Goal: Task Accomplishment & Management: Manage account settings

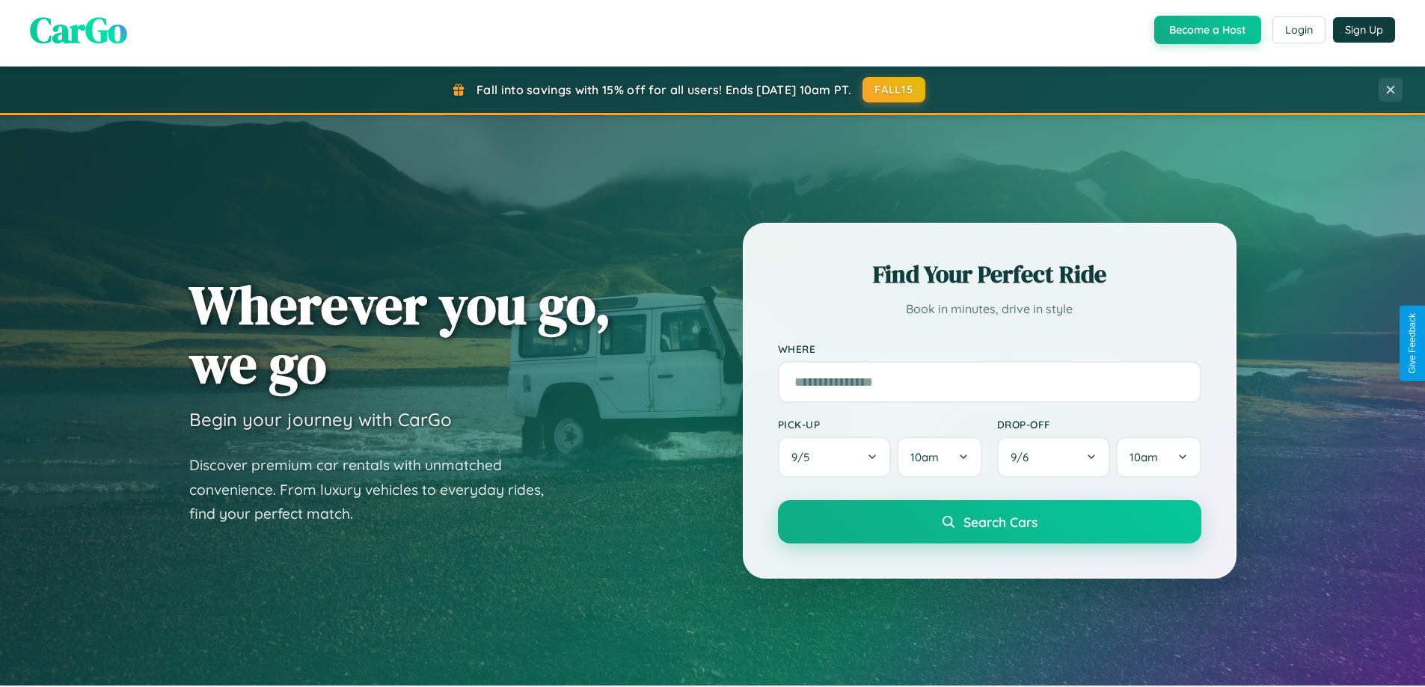
scroll to position [1029, 0]
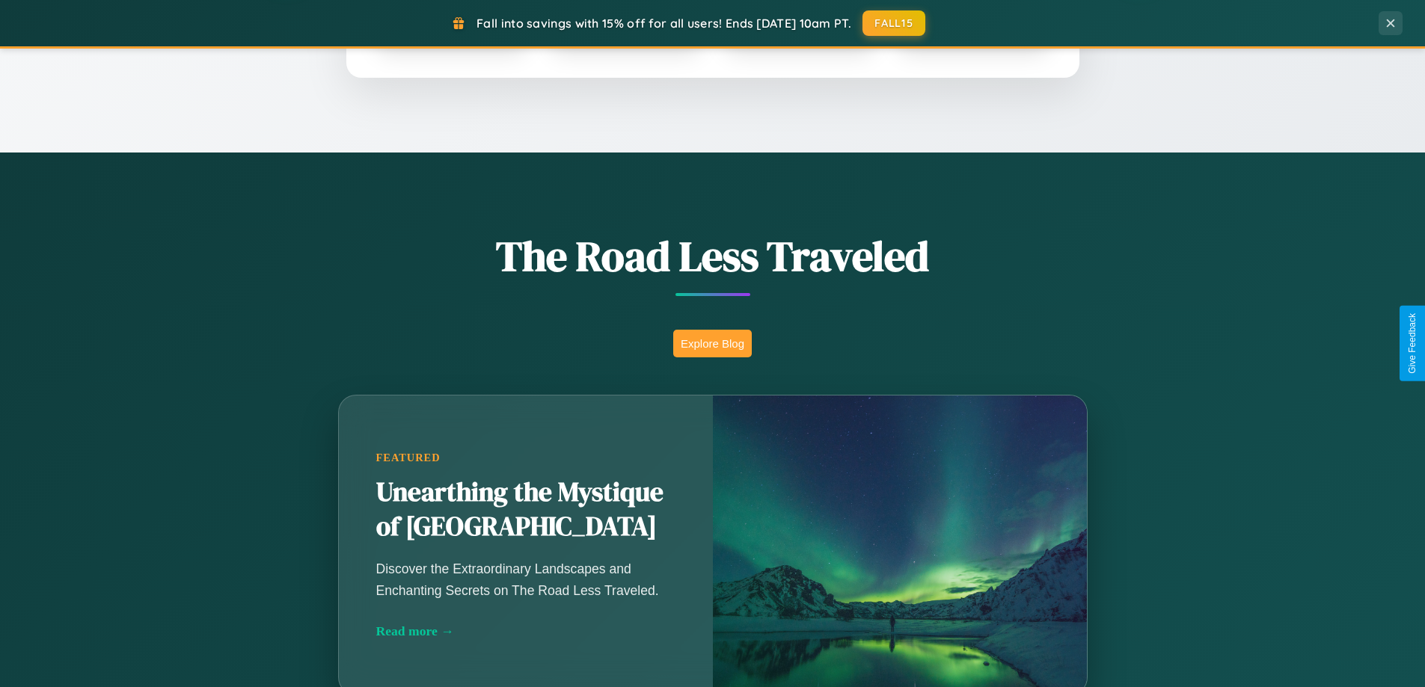
click at [712, 343] on button "Explore Blog" at bounding box center [712, 344] width 79 height 28
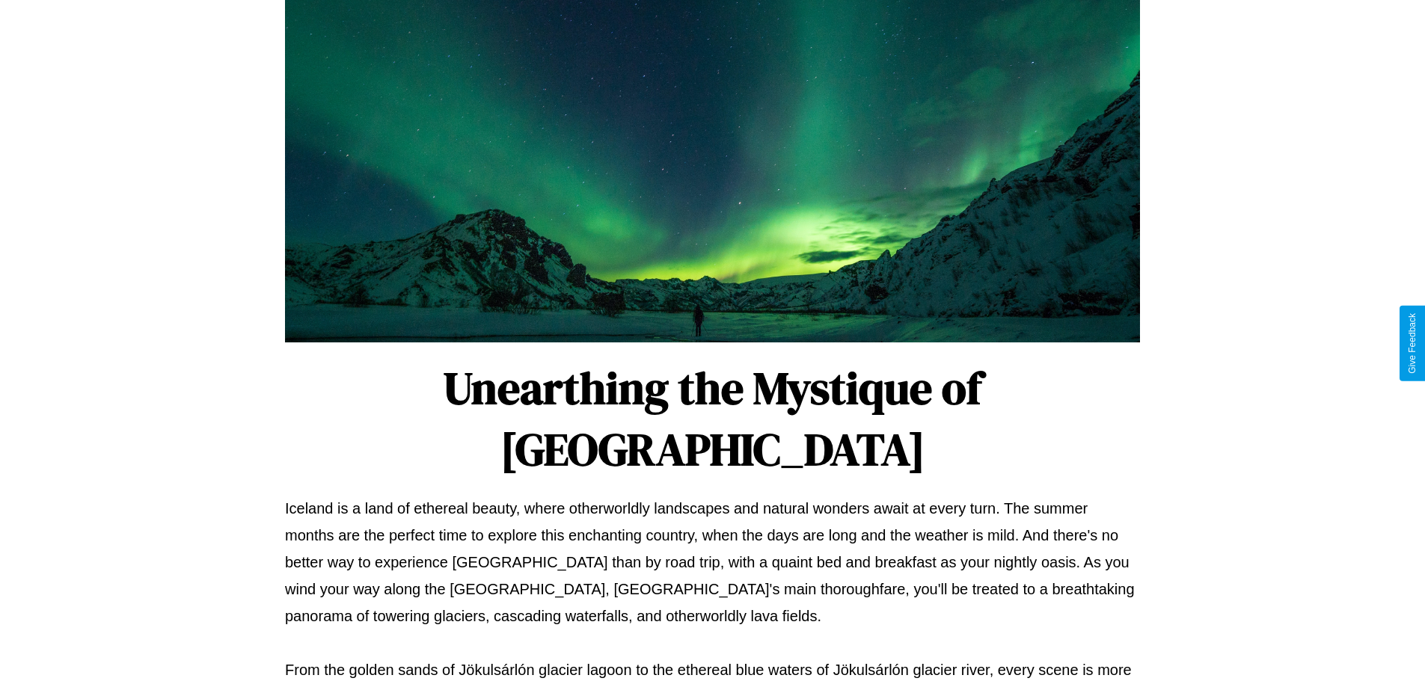
scroll to position [484, 0]
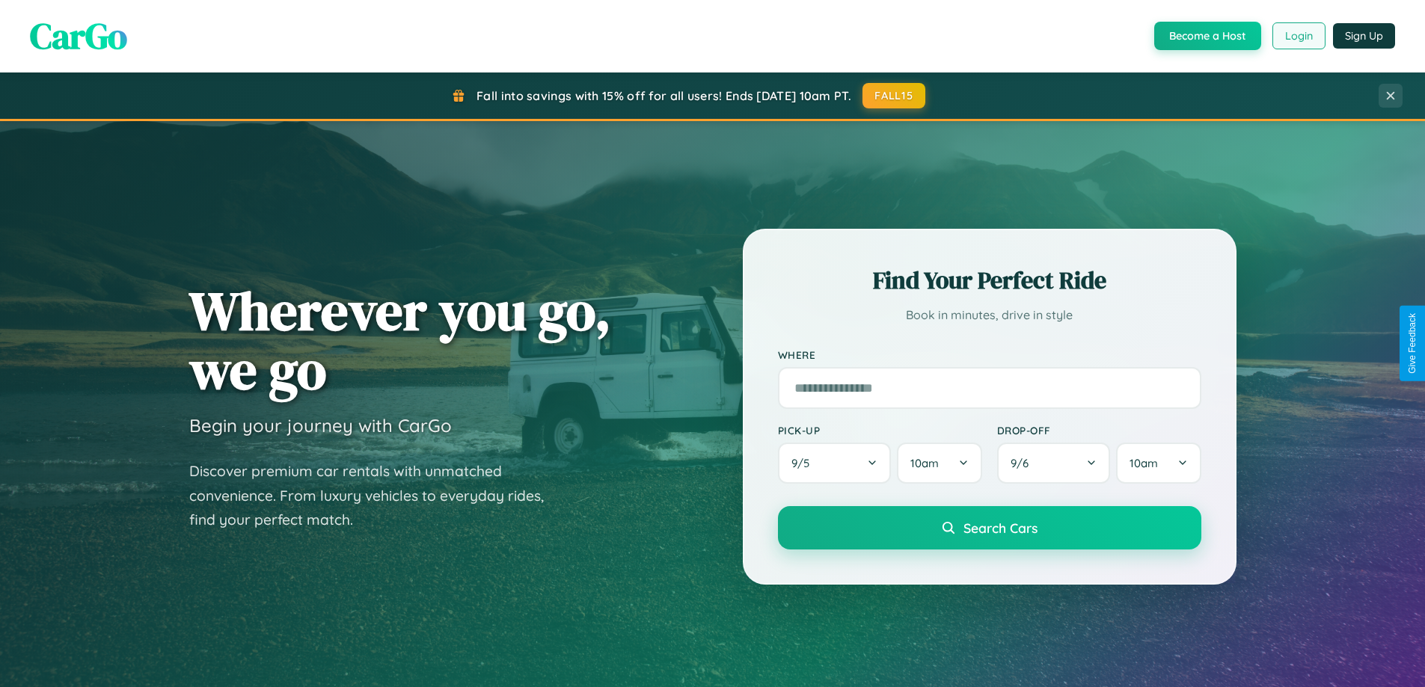
click at [1297, 36] on button "Login" at bounding box center [1298, 35] width 53 height 27
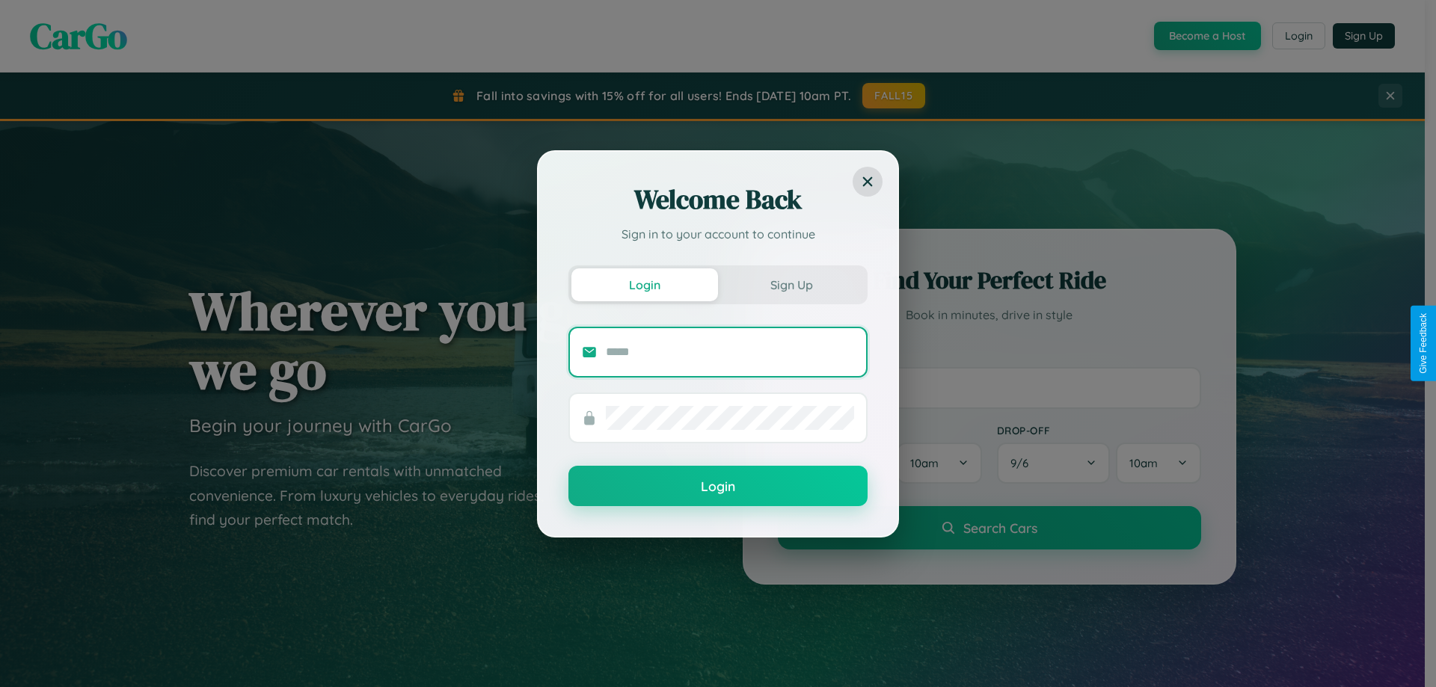
click at [730, 351] on input "text" at bounding box center [730, 352] width 248 height 24
type input "**********"
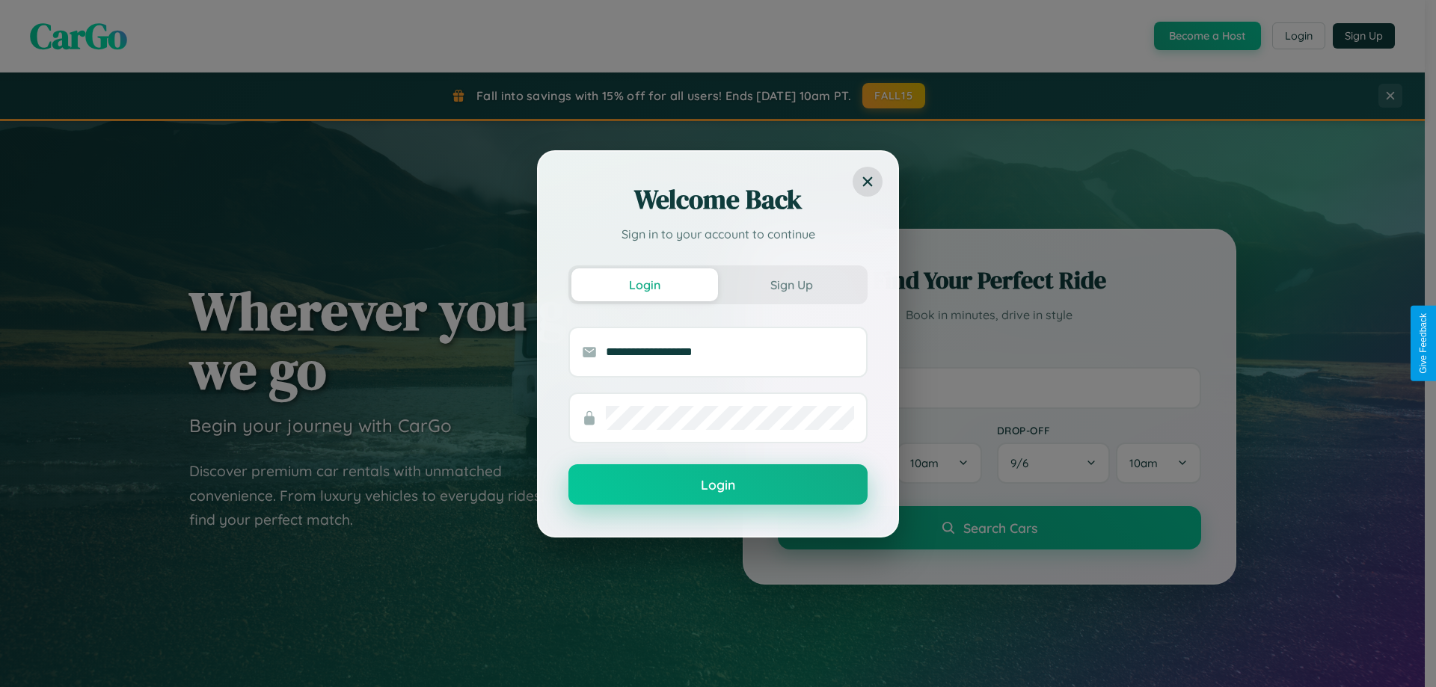
click at [718, 485] on button "Login" at bounding box center [717, 484] width 299 height 40
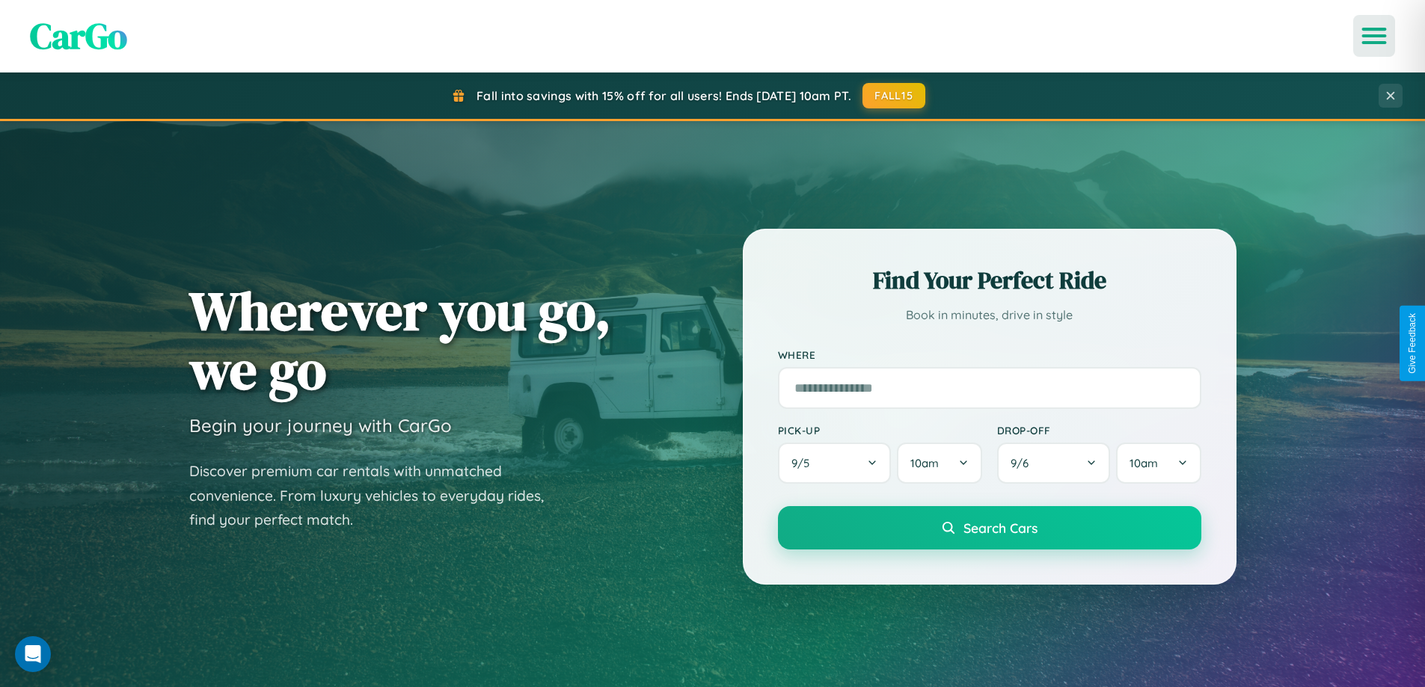
click at [1374, 36] on icon "Open menu" at bounding box center [1374, 35] width 22 height 13
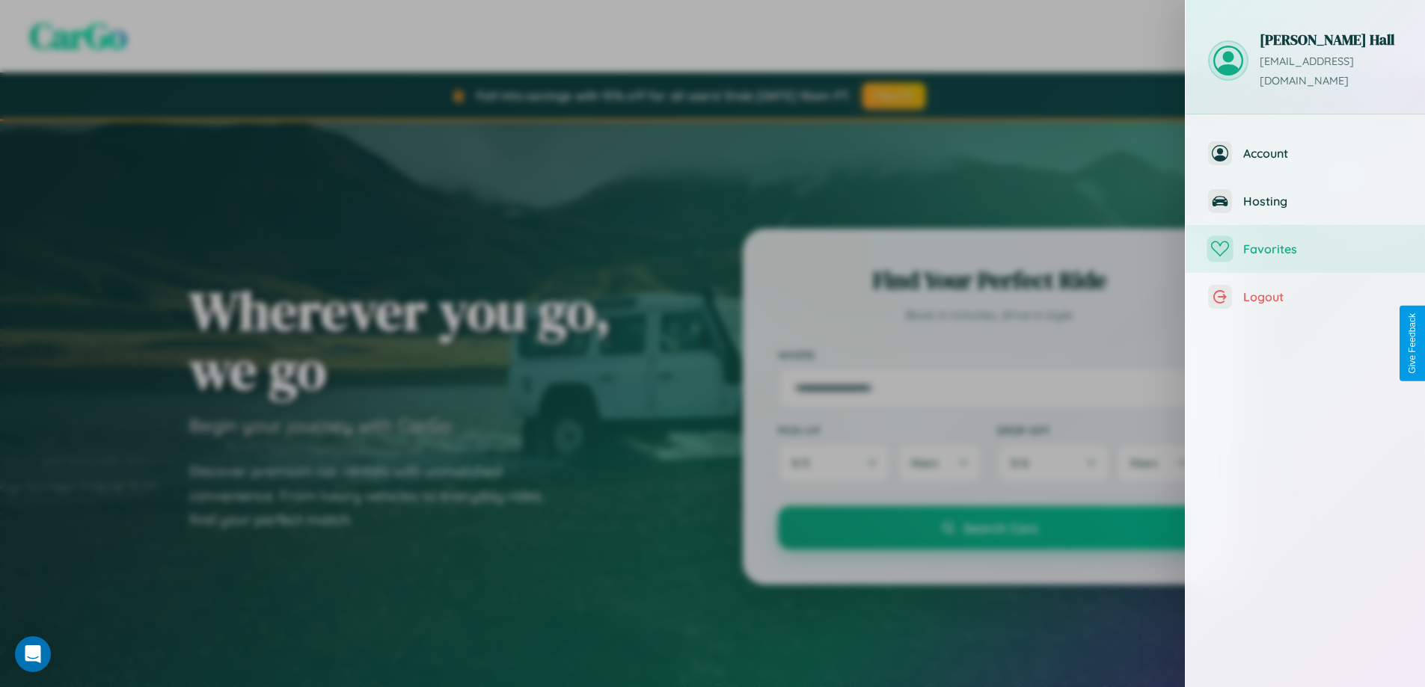
click at [1305, 242] on span "Favorites" at bounding box center [1322, 249] width 159 height 15
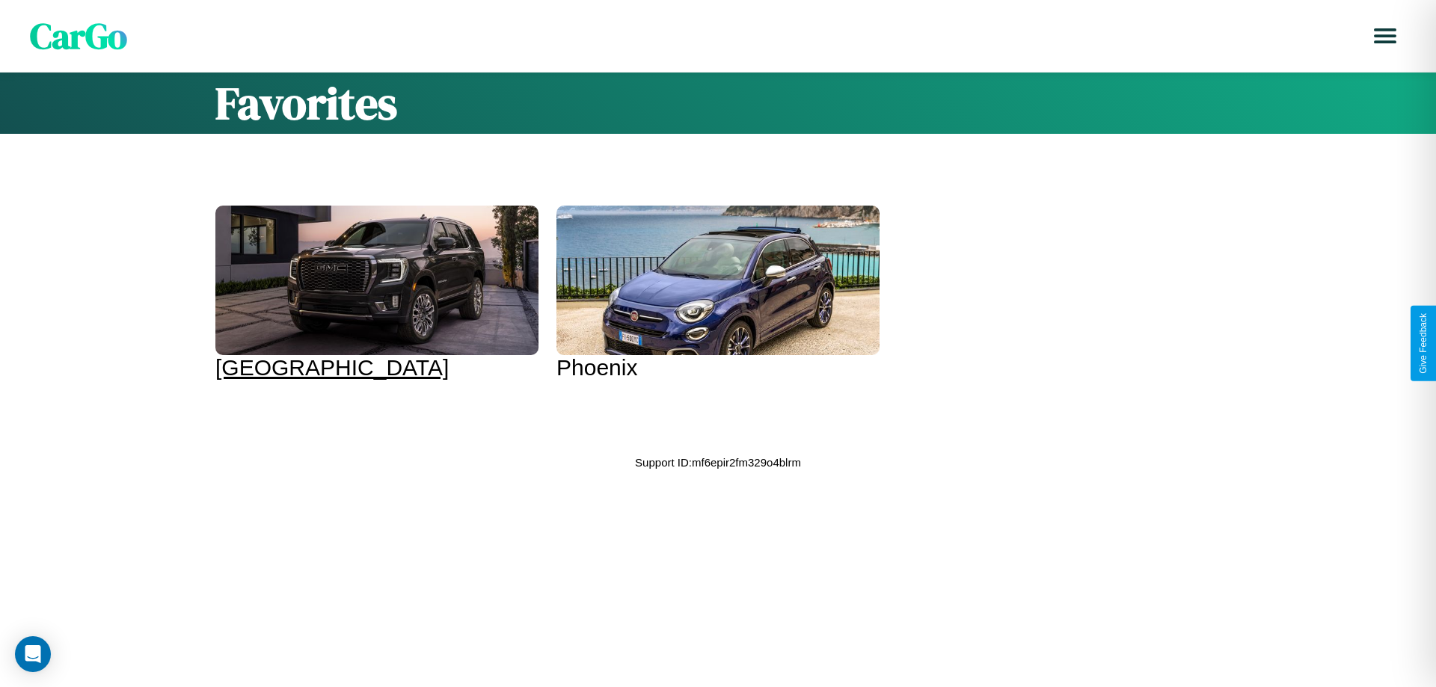
click at [375, 293] on div at bounding box center [376, 281] width 323 height 150
